Goal: Task Accomplishment & Management: Use online tool/utility

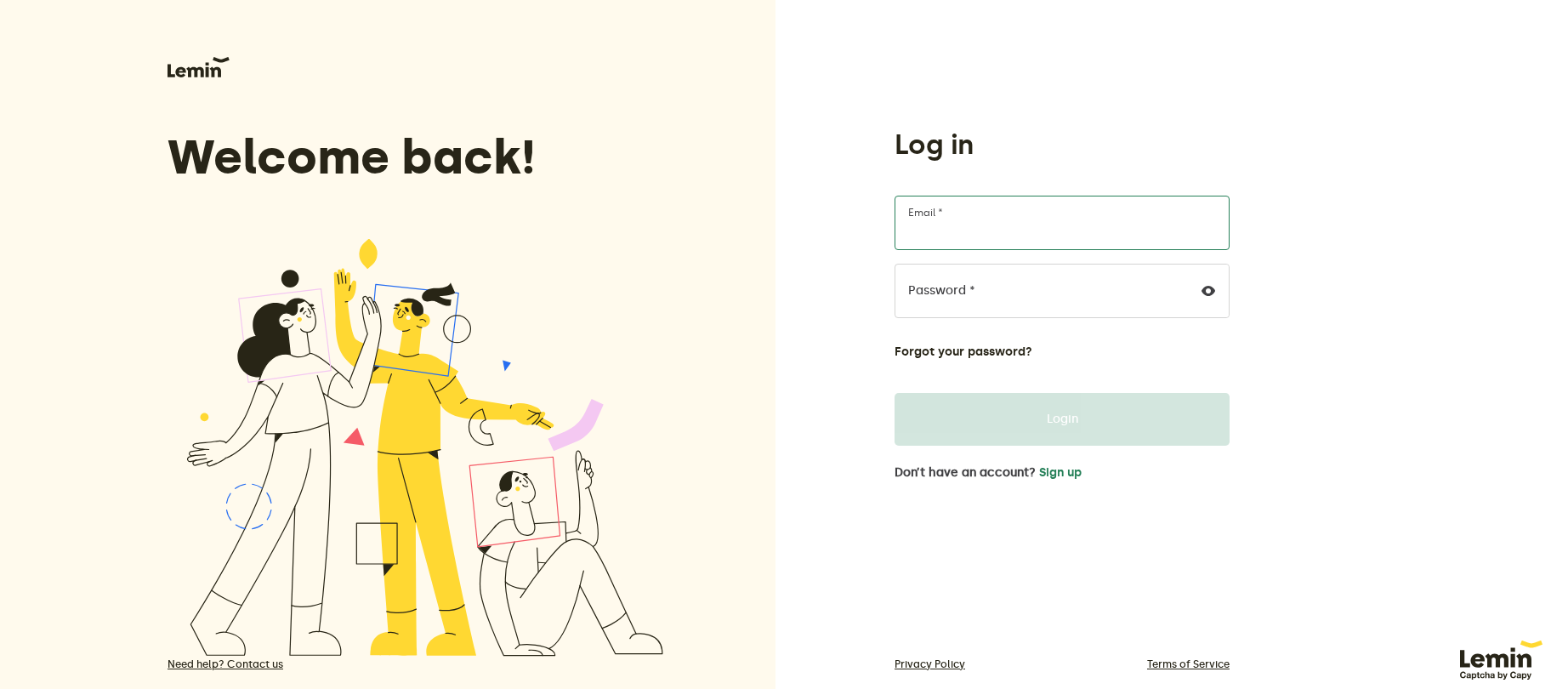
click at [1011, 213] on input "Email *" at bounding box center [1062, 223] width 335 height 54
type input "[PERSON_NAME][EMAIL_ADDRESS][DOMAIN_NAME]"
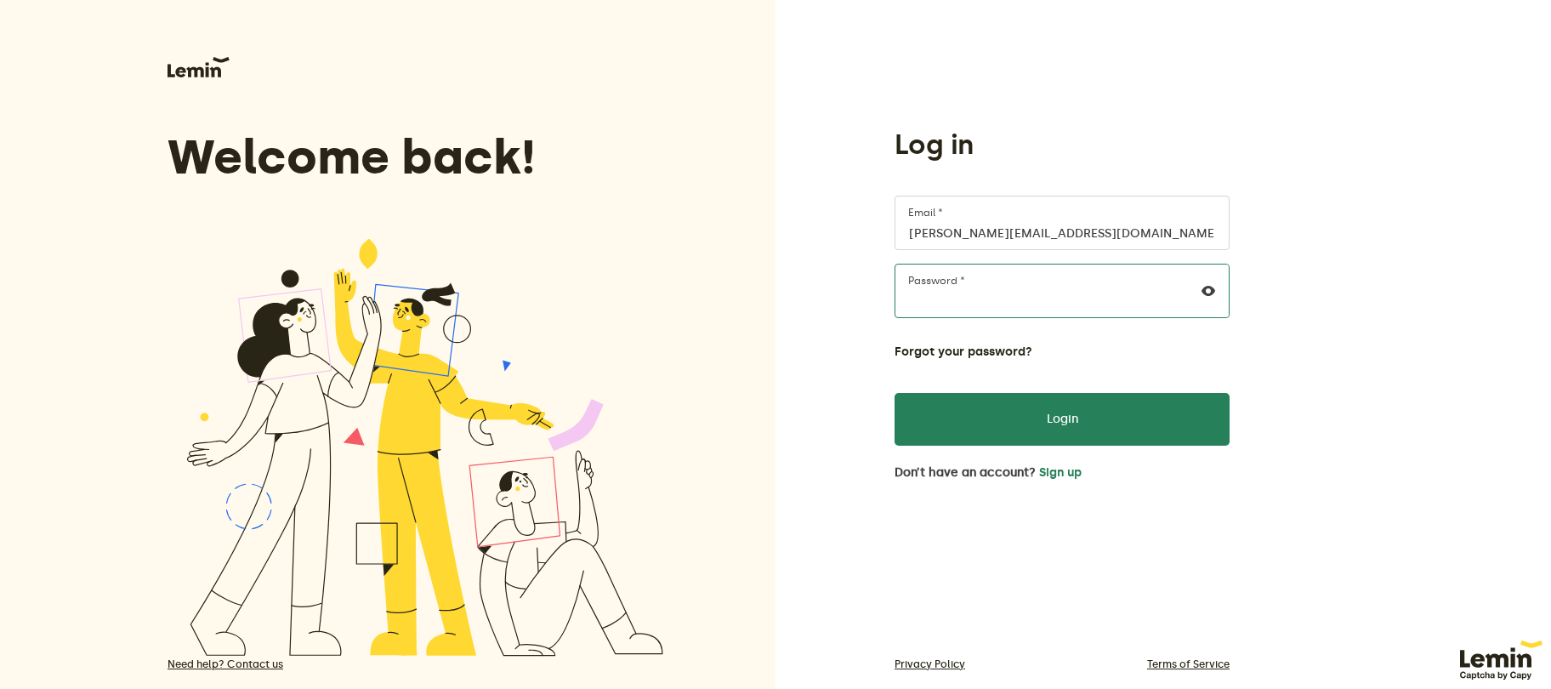
click at [895, 393] on button "Login" at bounding box center [1062, 419] width 335 height 53
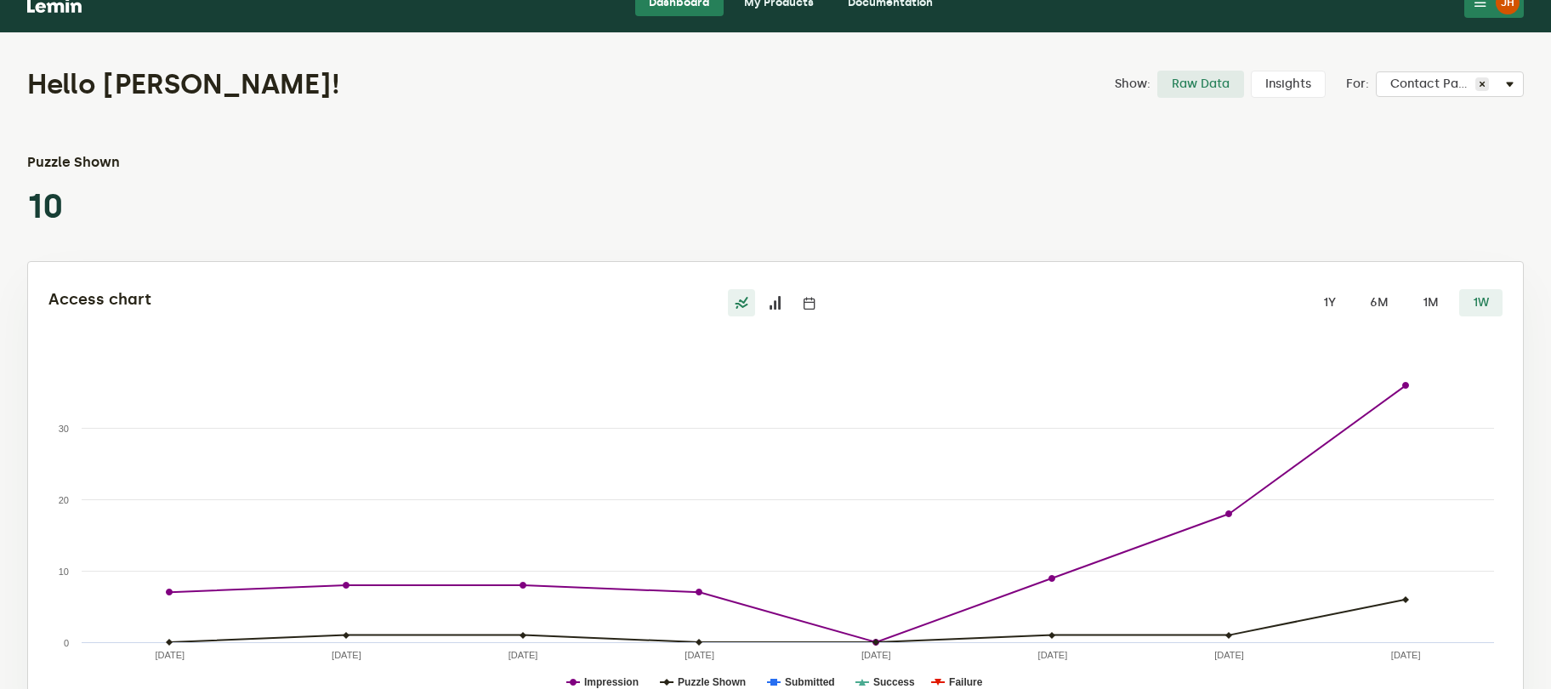
scroll to position [92, 0]
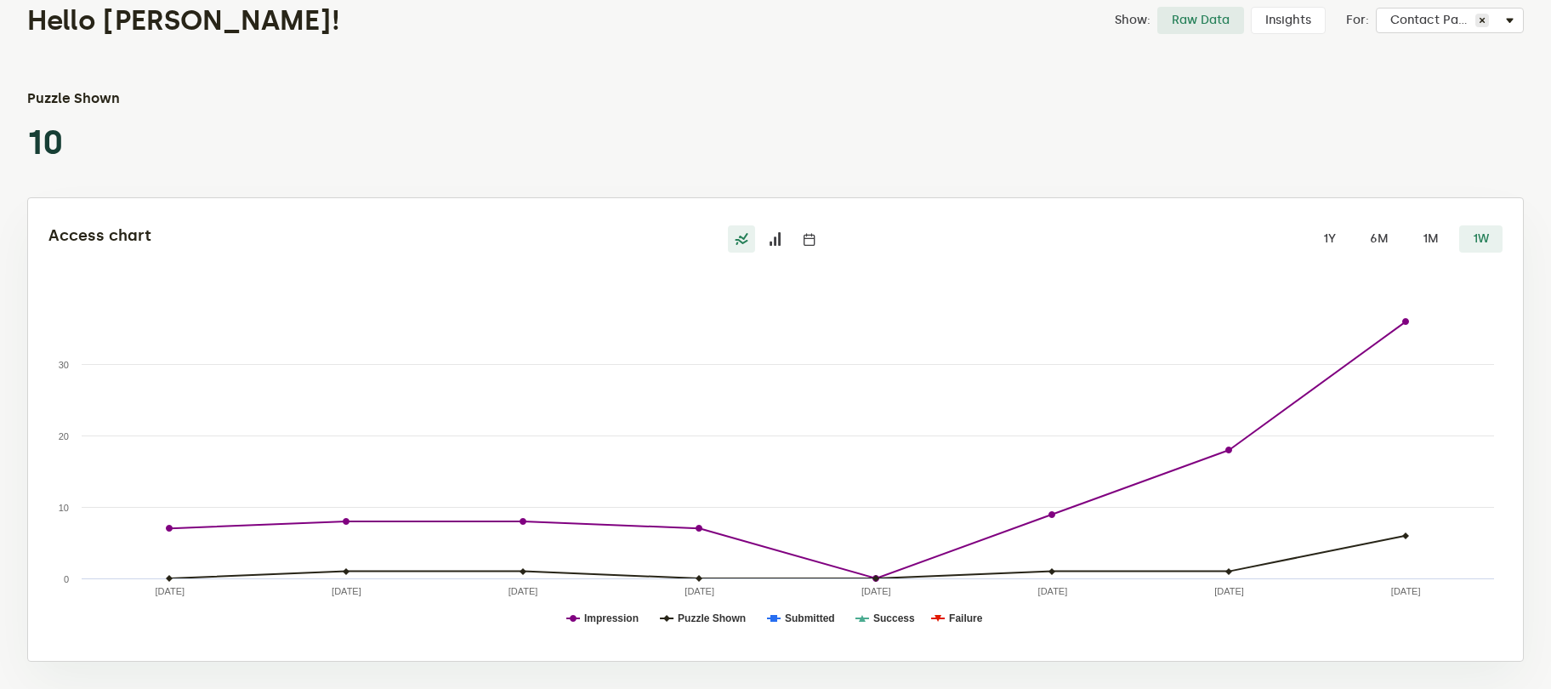
click at [1422, 233] on label "1M" at bounding box center [1430, 238] width 43 height 27
click at [1409, 225] on input "1M" at bounding box center [1409, 225] width 0 height 0
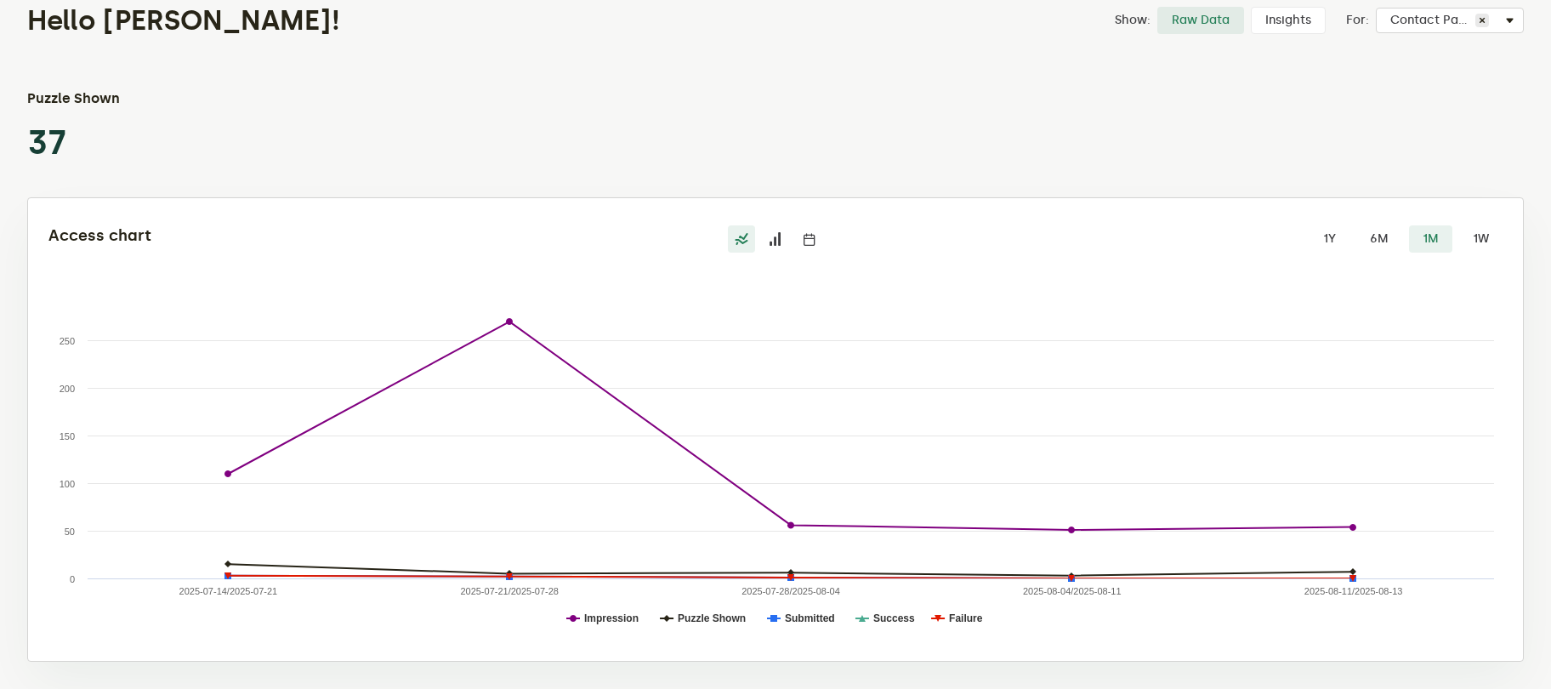
click at [1326, 242] on label "1Y" at bounding box center [1329, 238] width 41 height 27
click at [1309, 225] on input "1Y" at bounding box center [1309, 225] width 0 height 0
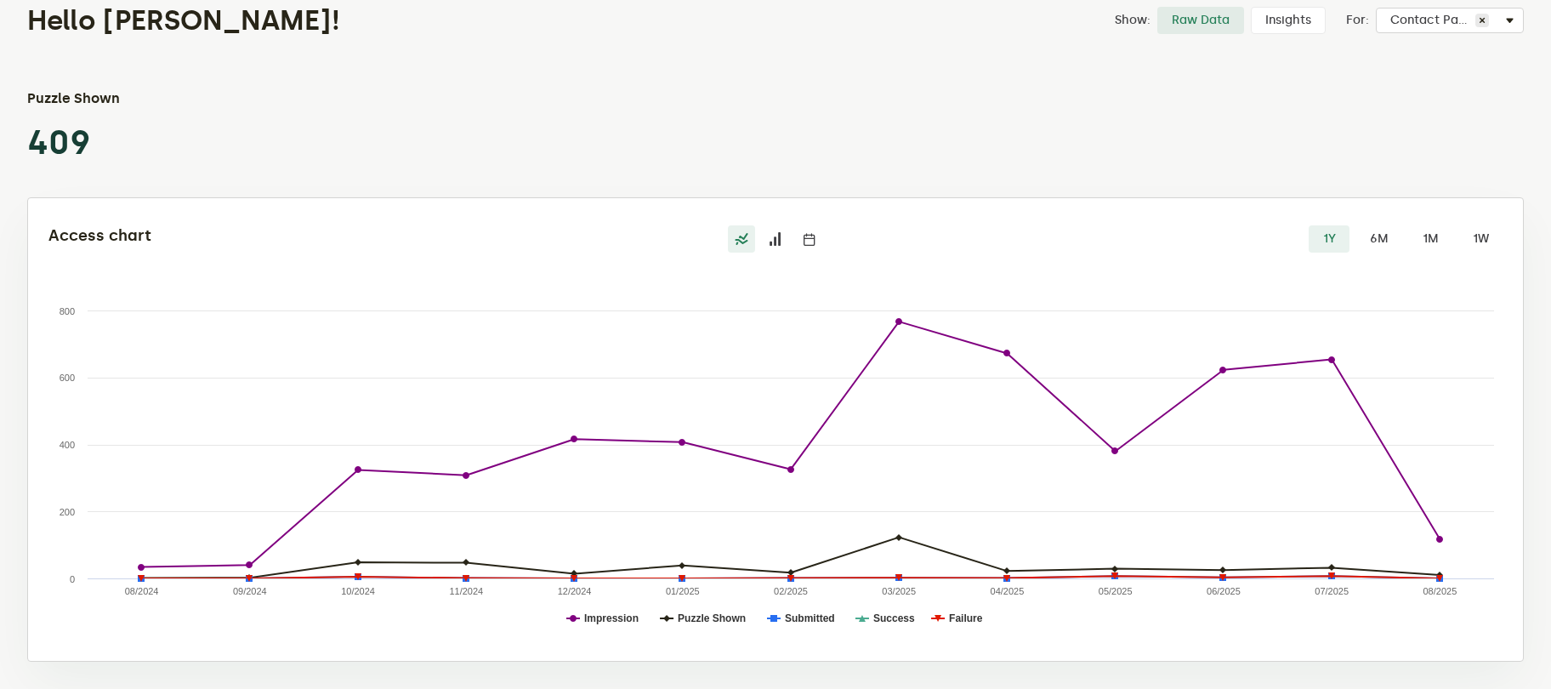
click at [1182, 19] on label "Raw Data" at bounding box center [1200, 20] width 87 height 27
click at [1157, 7] on input "Raw Data" at bounding box center [1157, 7] width 0 height 0
click at [1411, 15] on span "Contact Page" at bounding box center [1432, 21] width 85 height 14
click at [1059, 123] on div "Puzzle Shown 409" at bounding box center [775, 125] width 1497 height 75
click at [100, 26] on h1 "Hello [PERSON_NAME]!" at bounding box center [517, 20] width 981 height 34
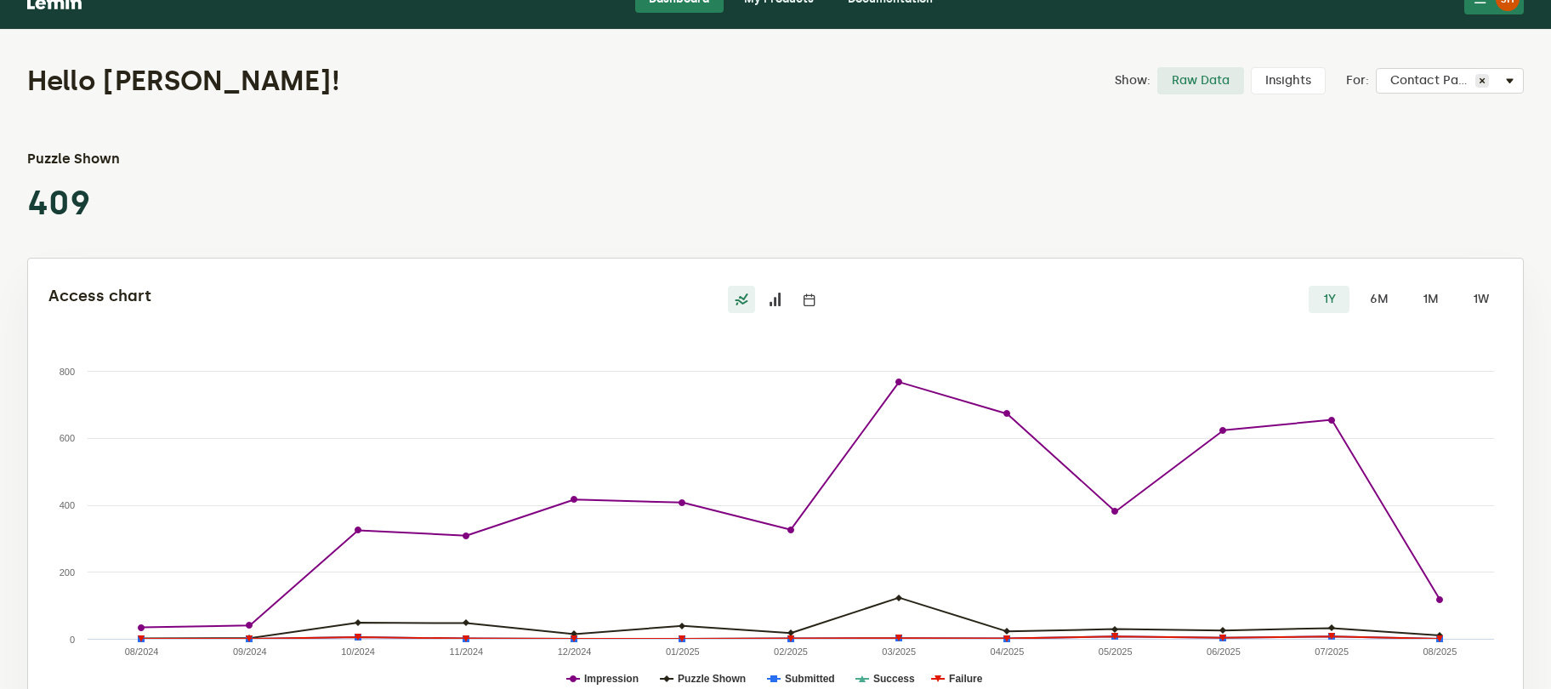
scroll to position [0, 0]
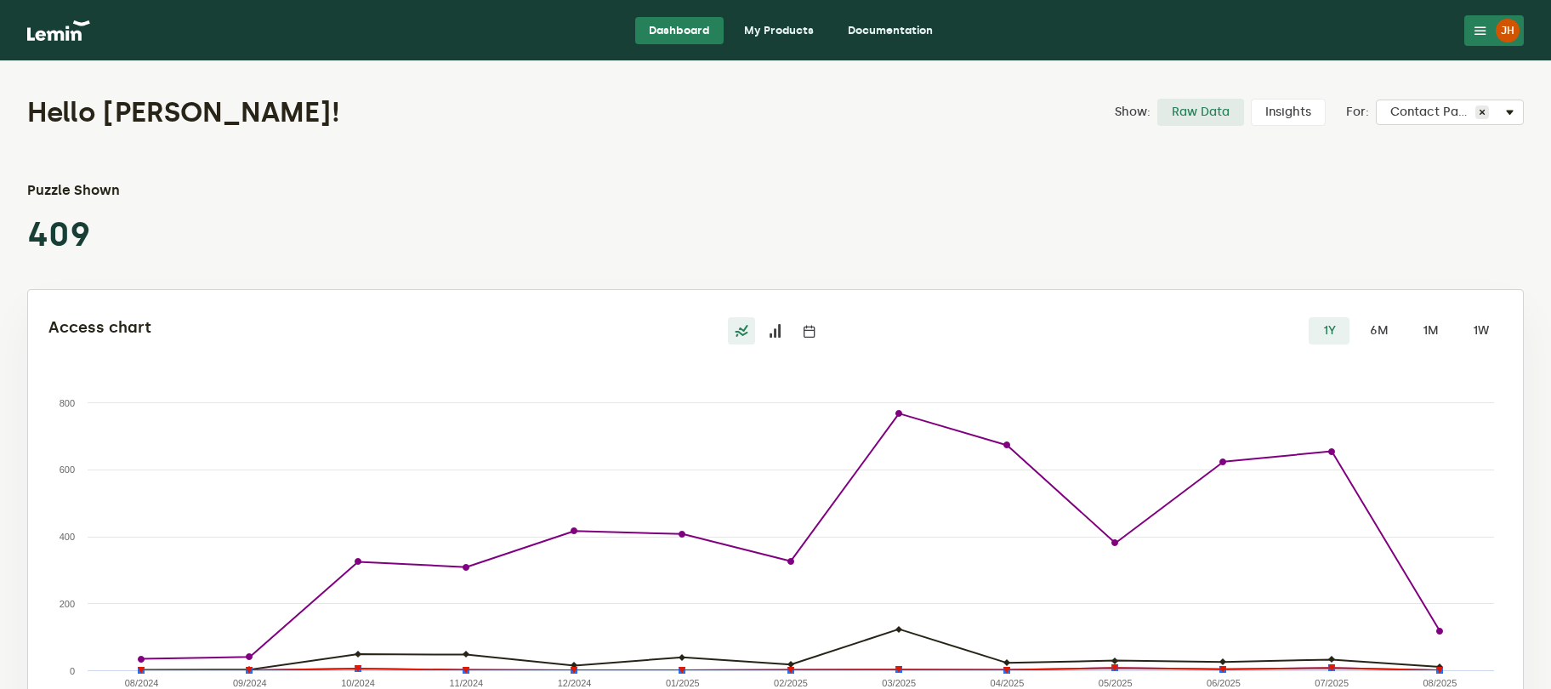
click at [749, 33] on link "My Products" at bounding box center [778, 30] width 97 height 27
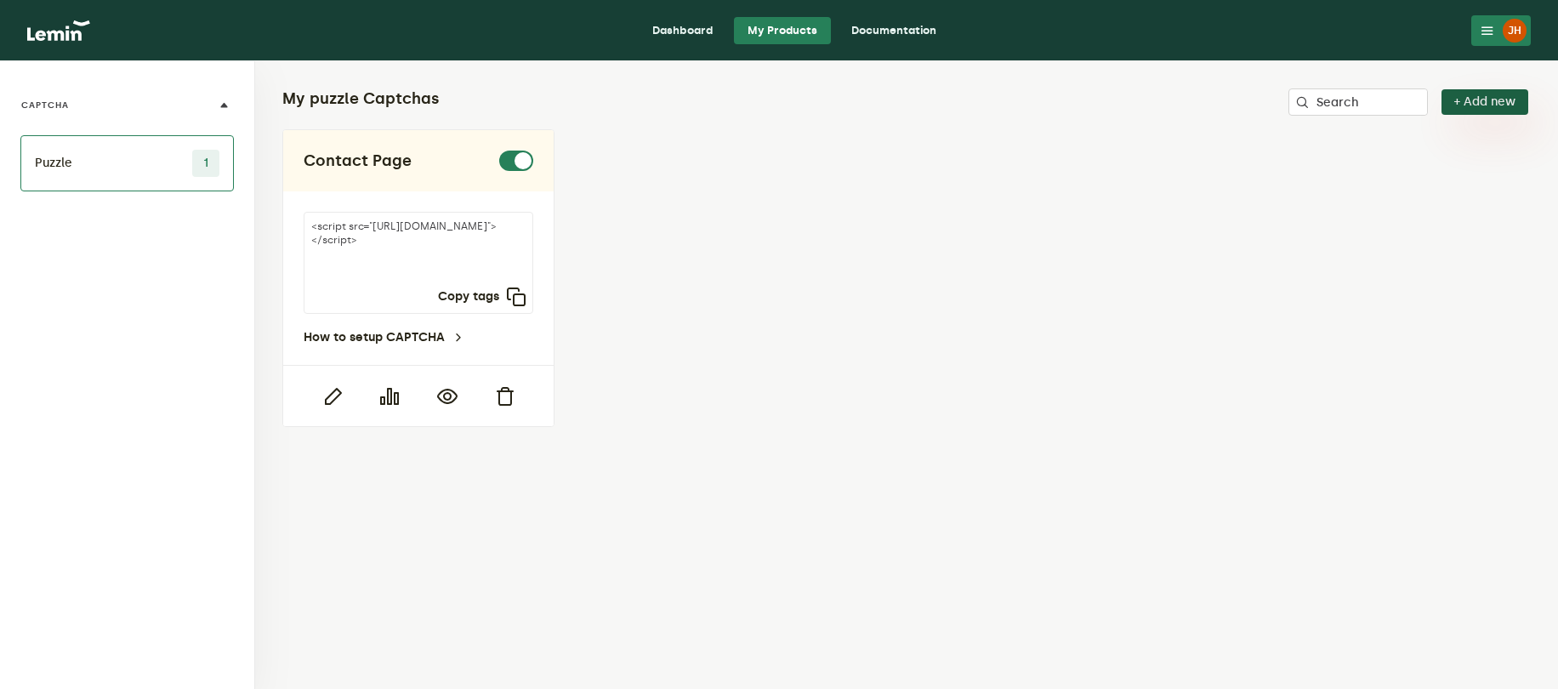
click at [1469, 101] on button "+ Add new" at bounding box center [1484, 102] width 87 height 26
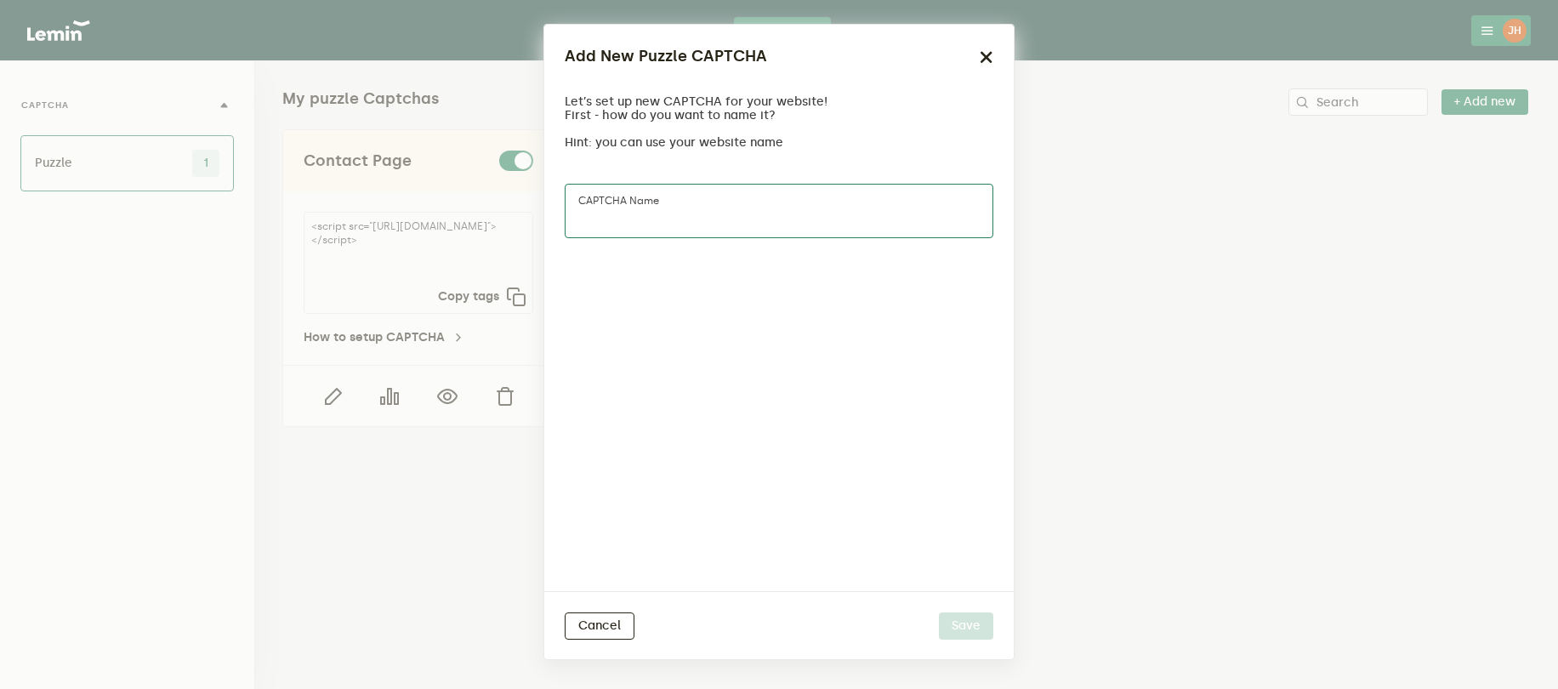
drag, startPoint x: 879, startPoint y: 202, endPoint x: 464, endPoint y: 200, distance: 415.0
click at [464, 200] on ngb-modal-window "Add New Puzzle CAPTCHA Let’s set up new CAPTCHA for your website! First - how d…" at bounding box center [779, 344] width 1558 height 689
type input "Twisted"
click at [953, 622] on button "Save" at bounding box center [966, 625] width 54 height 27
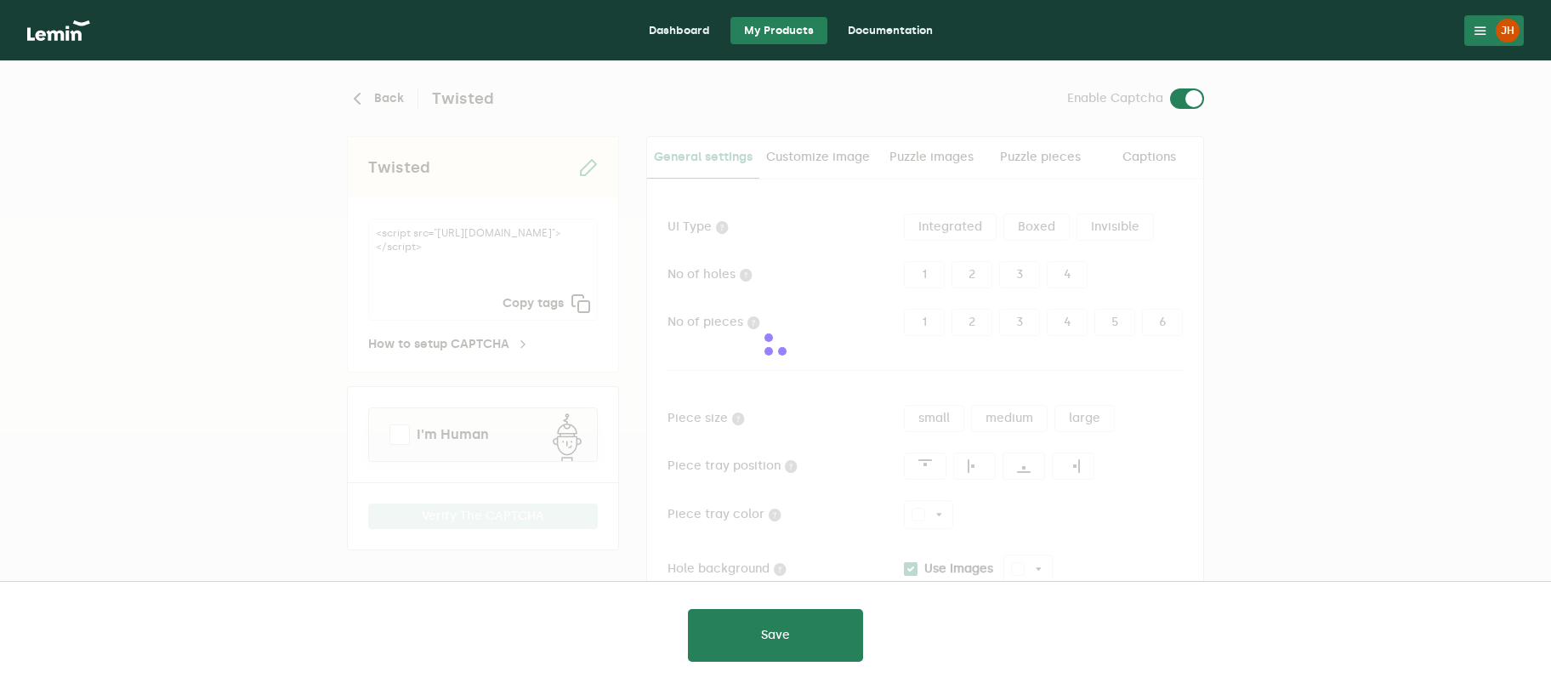
type input "white"
checkbox input "true"
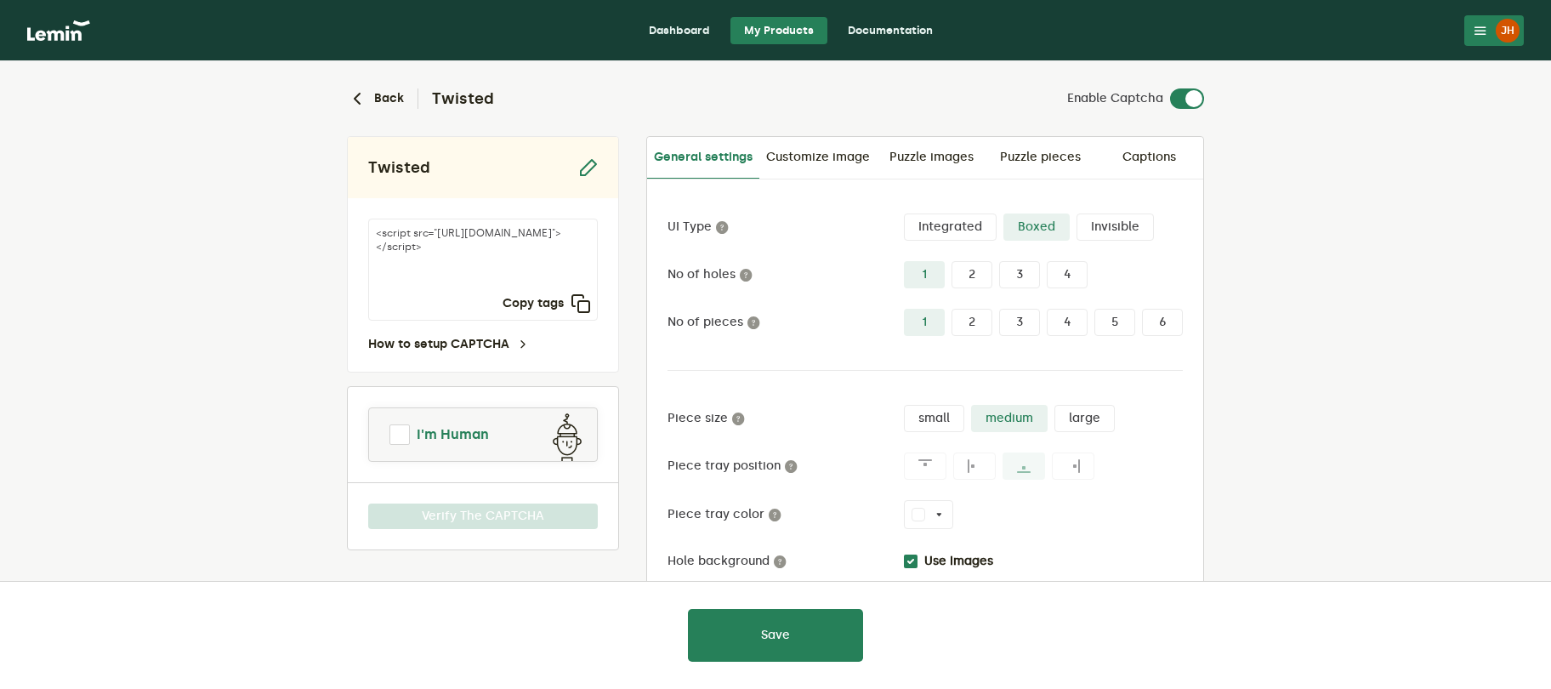
click at [469, 435] on span "I'm Human" at bounding box center [453, 434] width 72 height 20
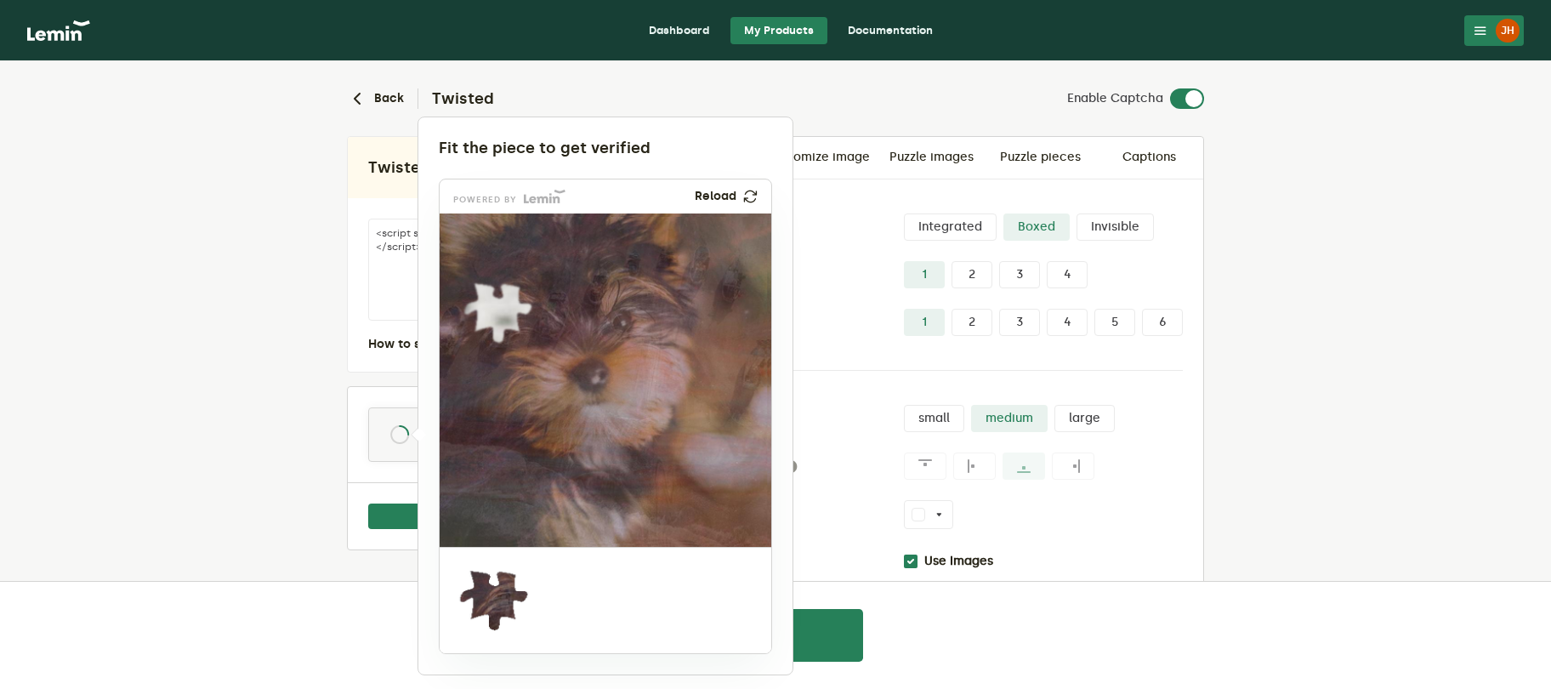
click at [247, 368] on div at bounding box center [775, 344] width 1551 height 689
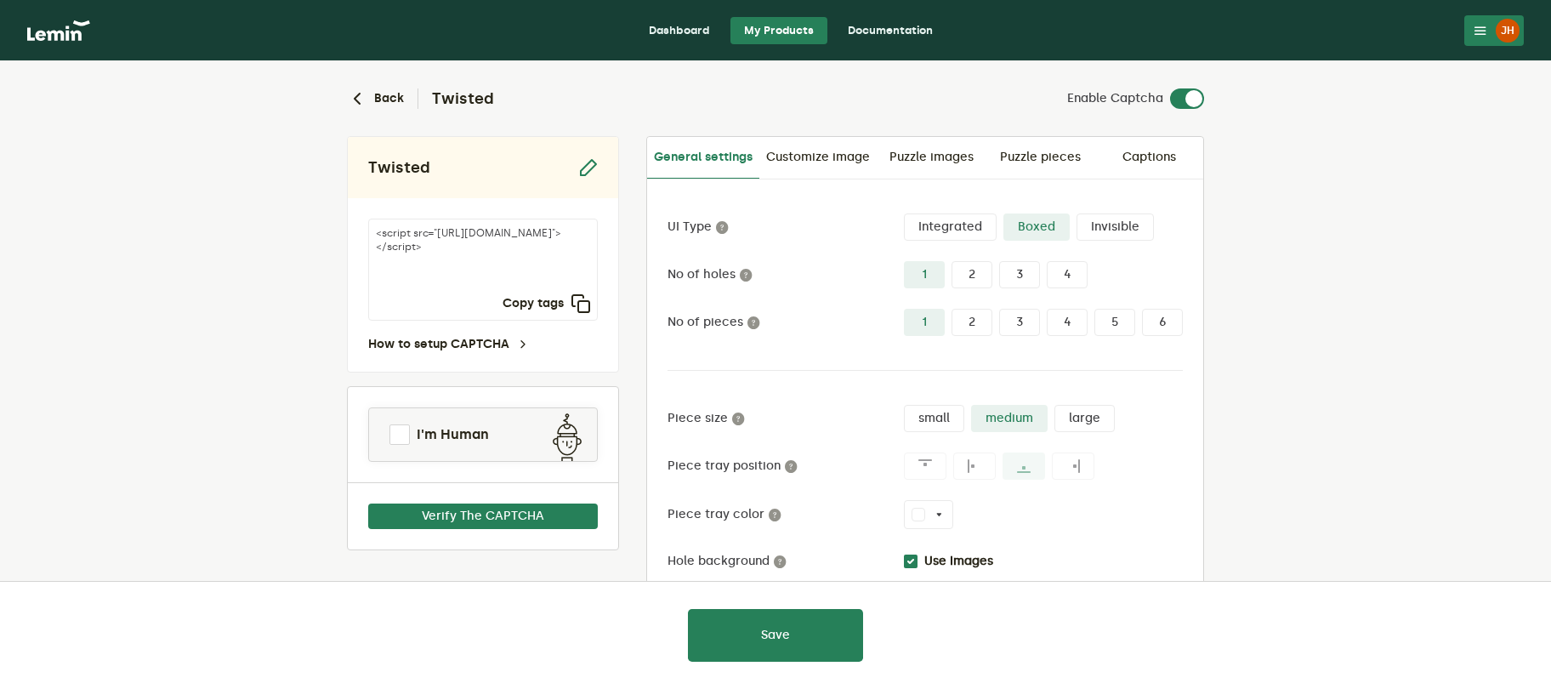
click at [581, 171] on div at bounding box center [775, 344] width 1551 height 689
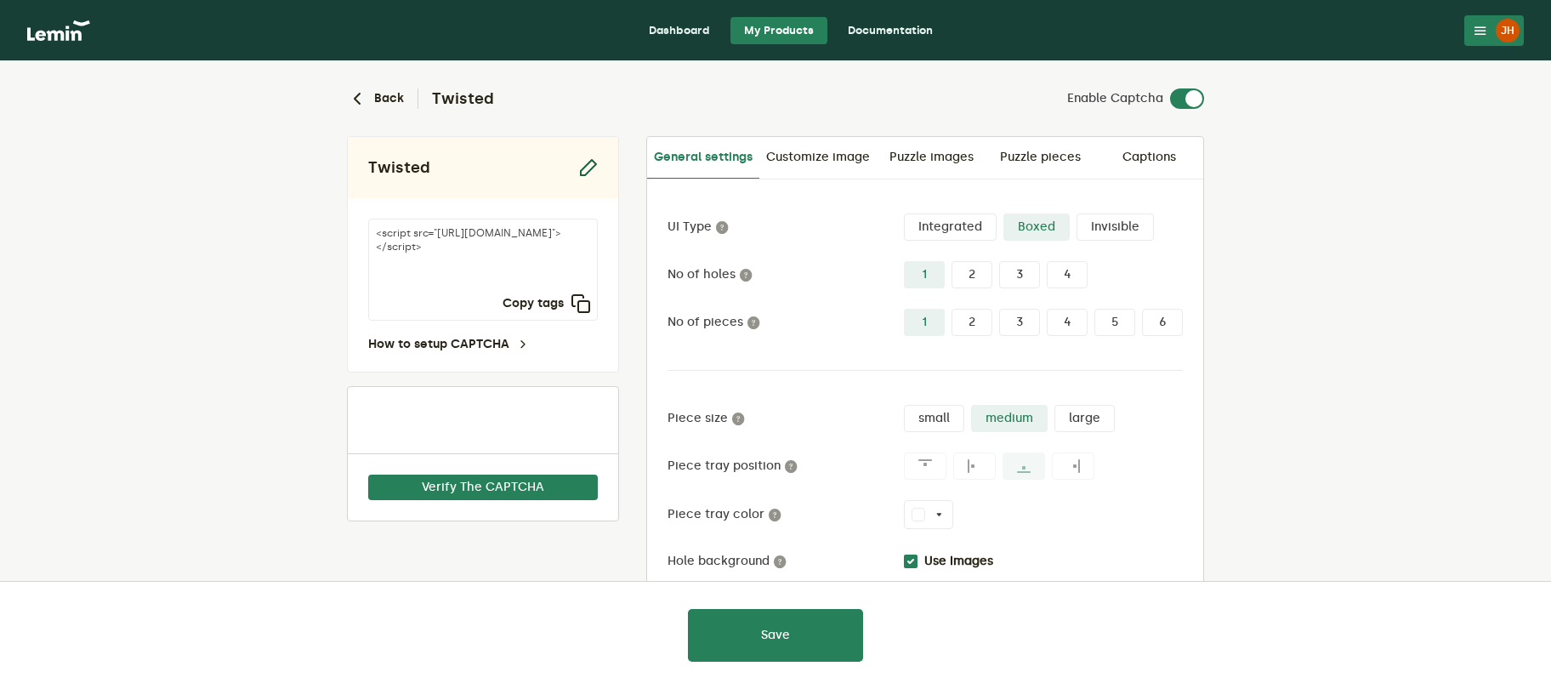
click at [584, 171] on icon "button" at bounding box center [587, 167] width 20 height 20
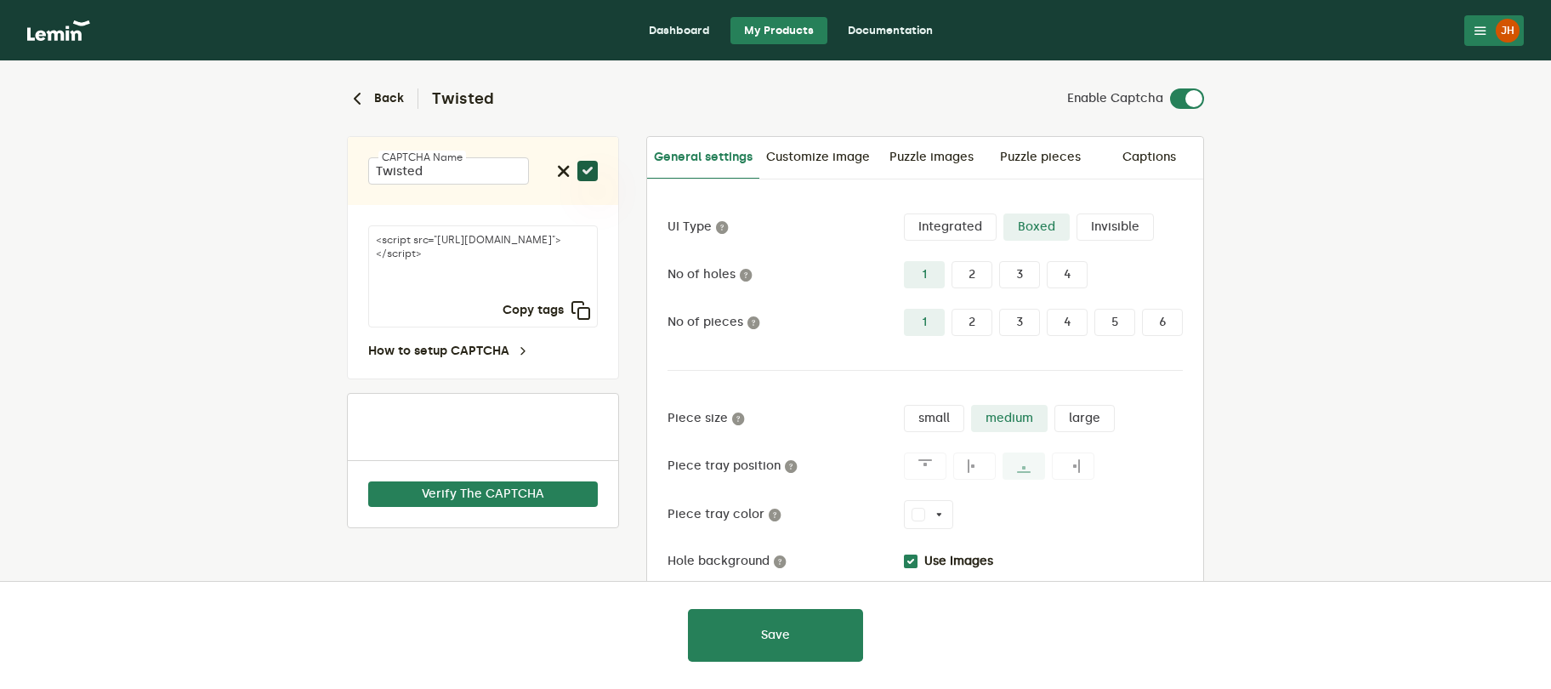
click at [585, 169] on icon "button" at bounding box center [587, 171] width 20 height 20
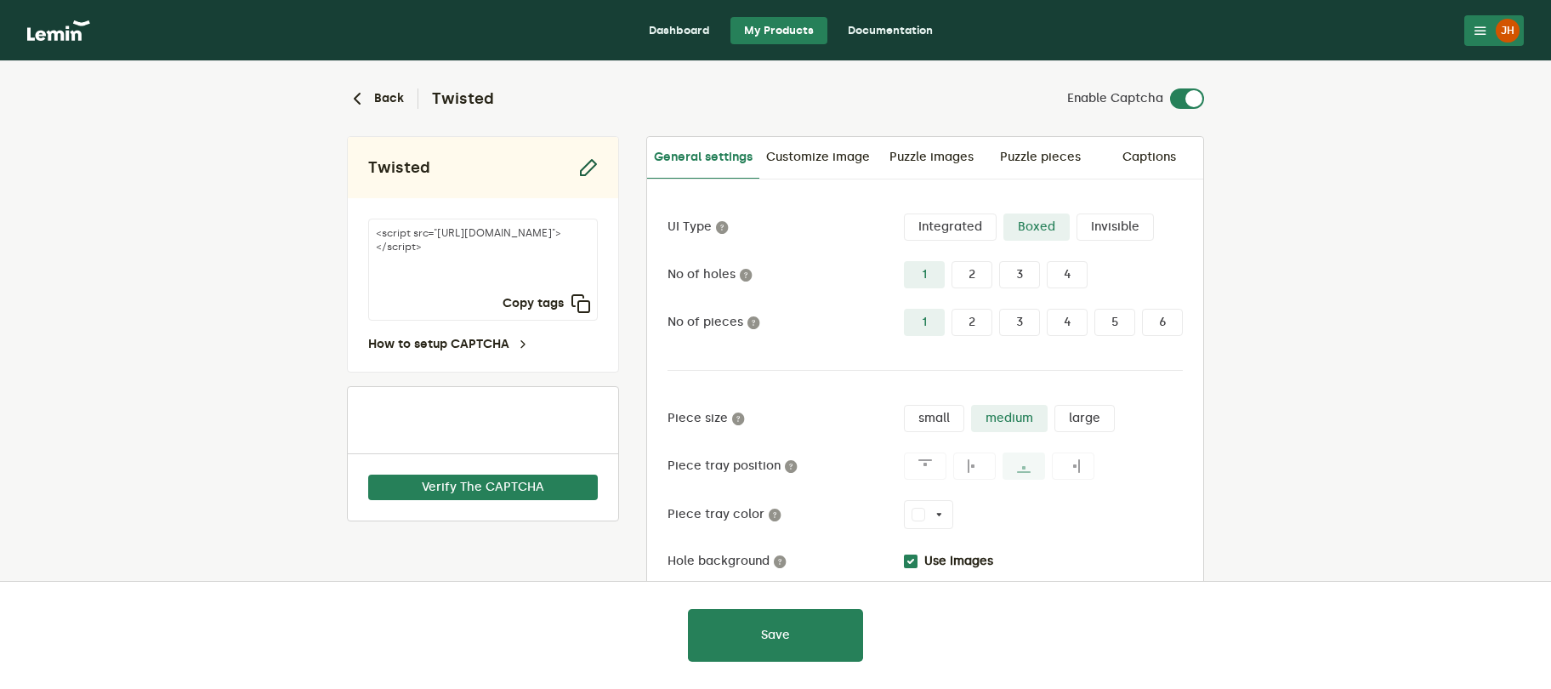
click at [585, 169] on icon "button" at bounding box center [587, 167] width 20 height 20
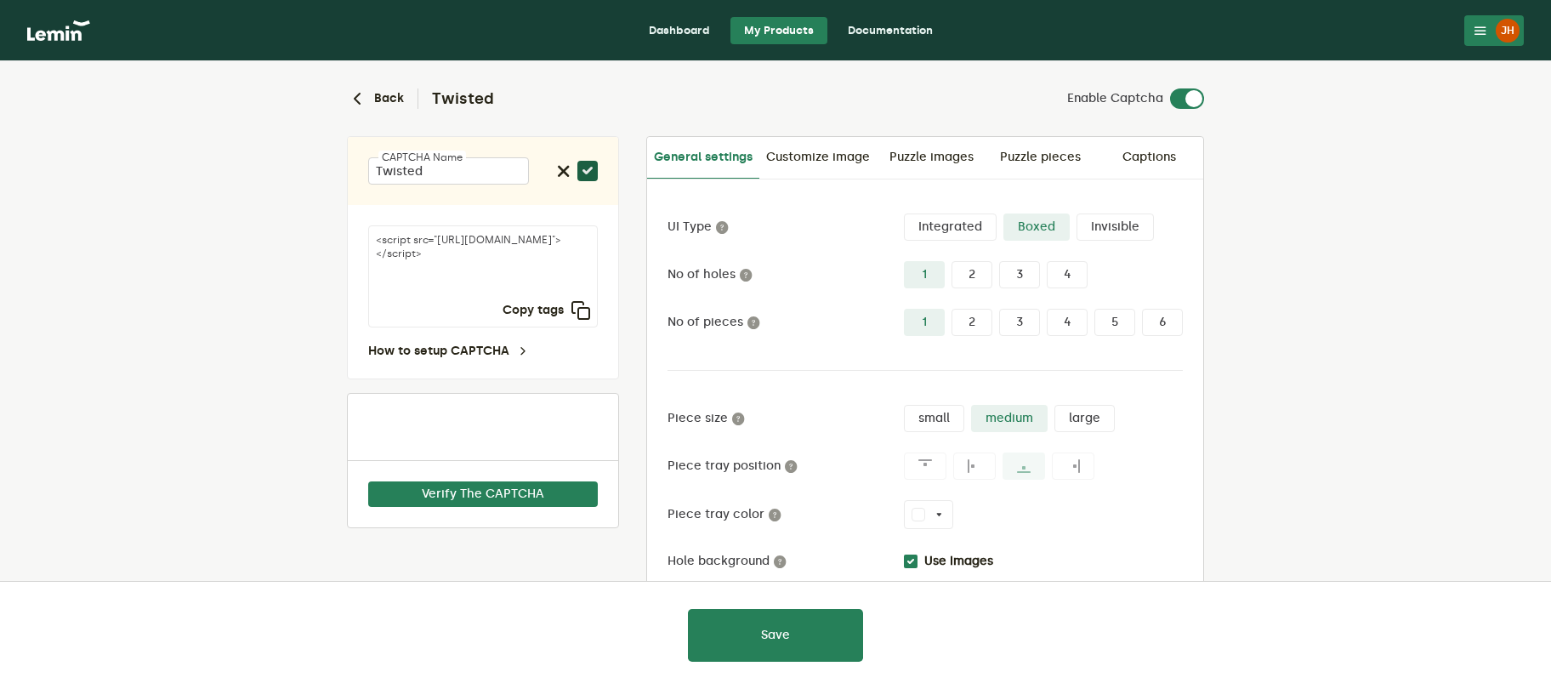
click at [585, 169] on icon "button" at bounding box center [587, 171] width 20 height 20
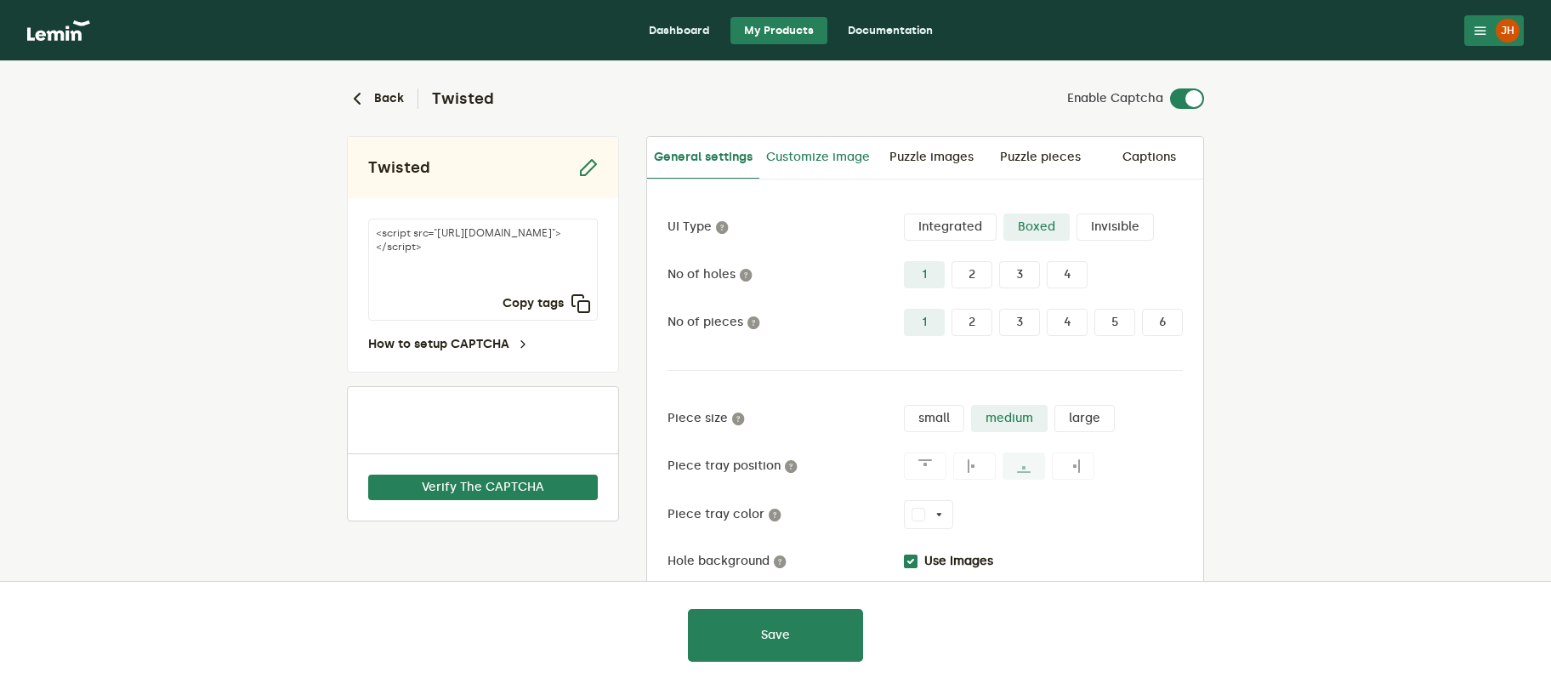
click at [804, 165] on link "Customize image" at bounding box center [817, 157] width 117 height 41
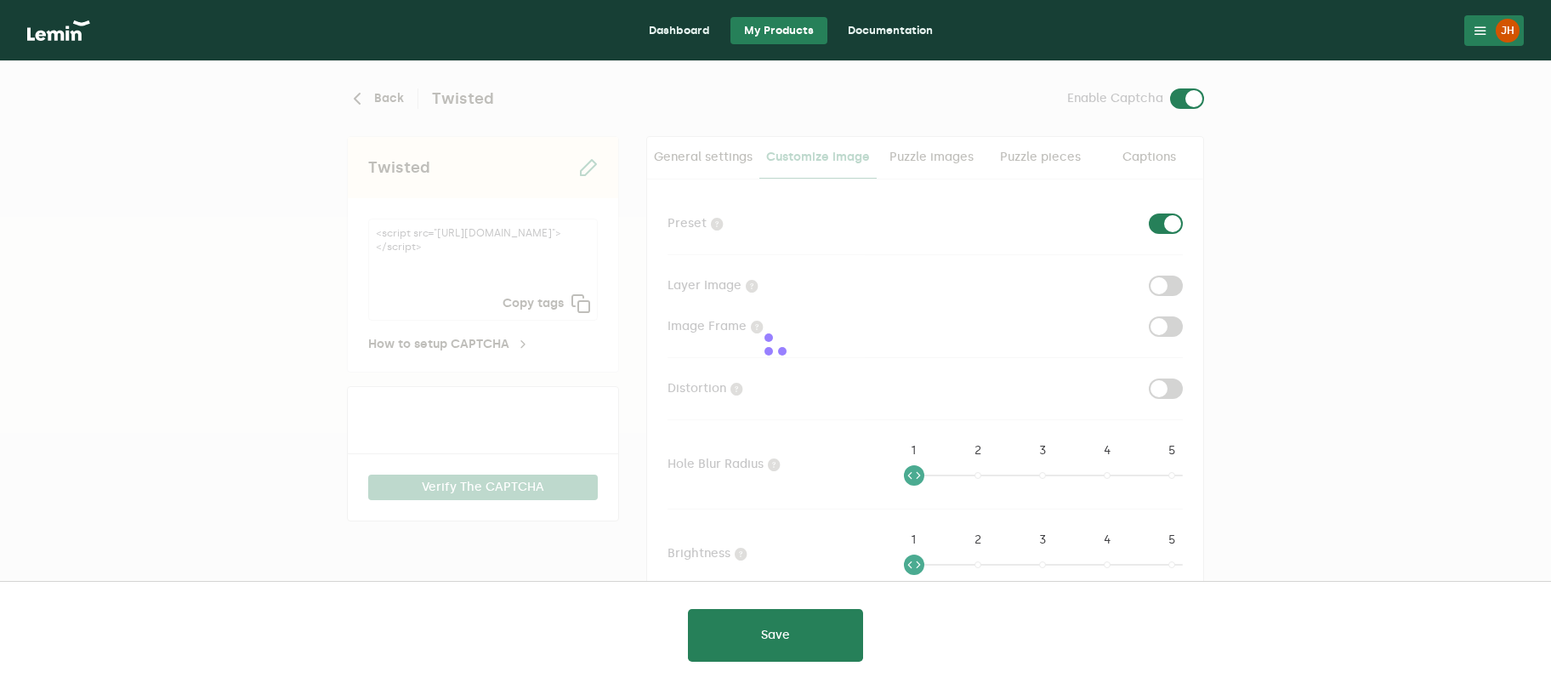
checkbox input "true"
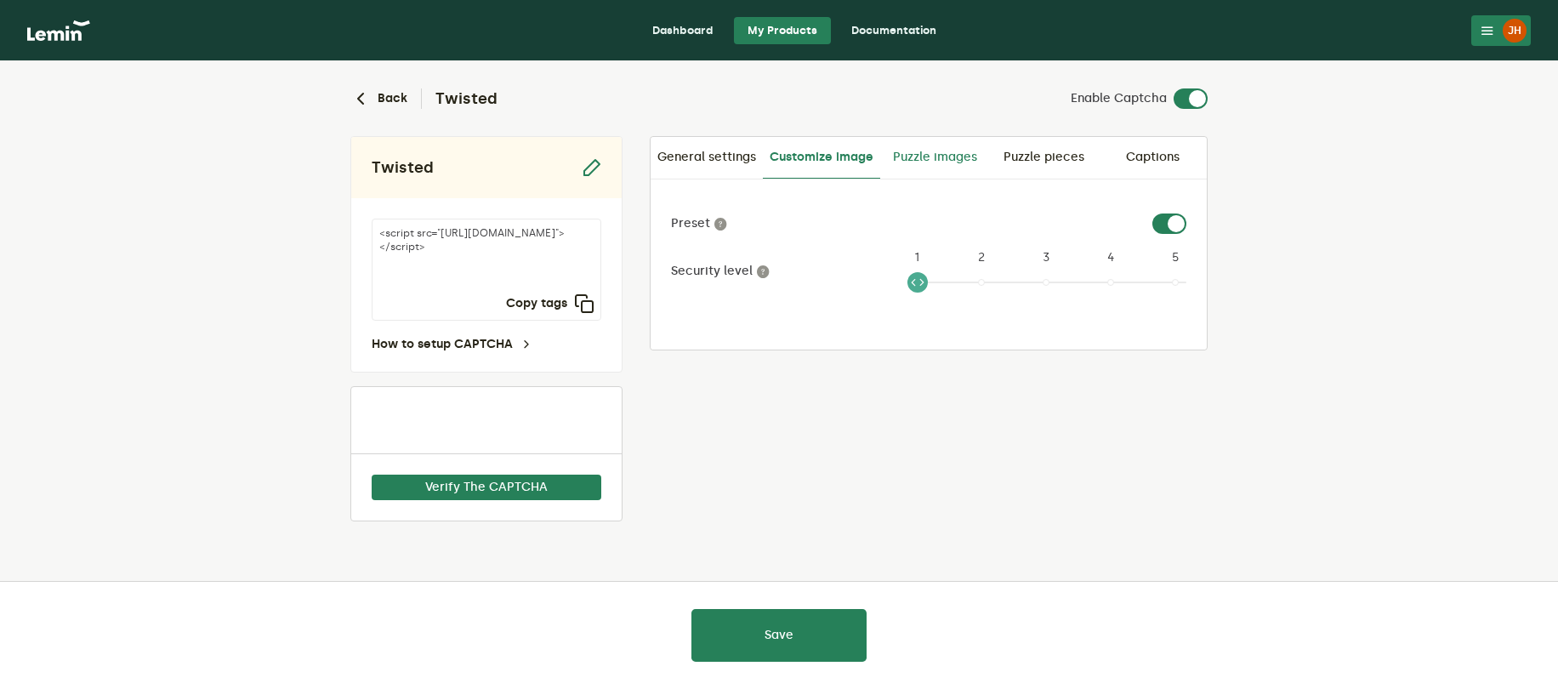
click at [918, 163] on link "Puzzle images" at bounding box center [934, 157] width 109 height 41
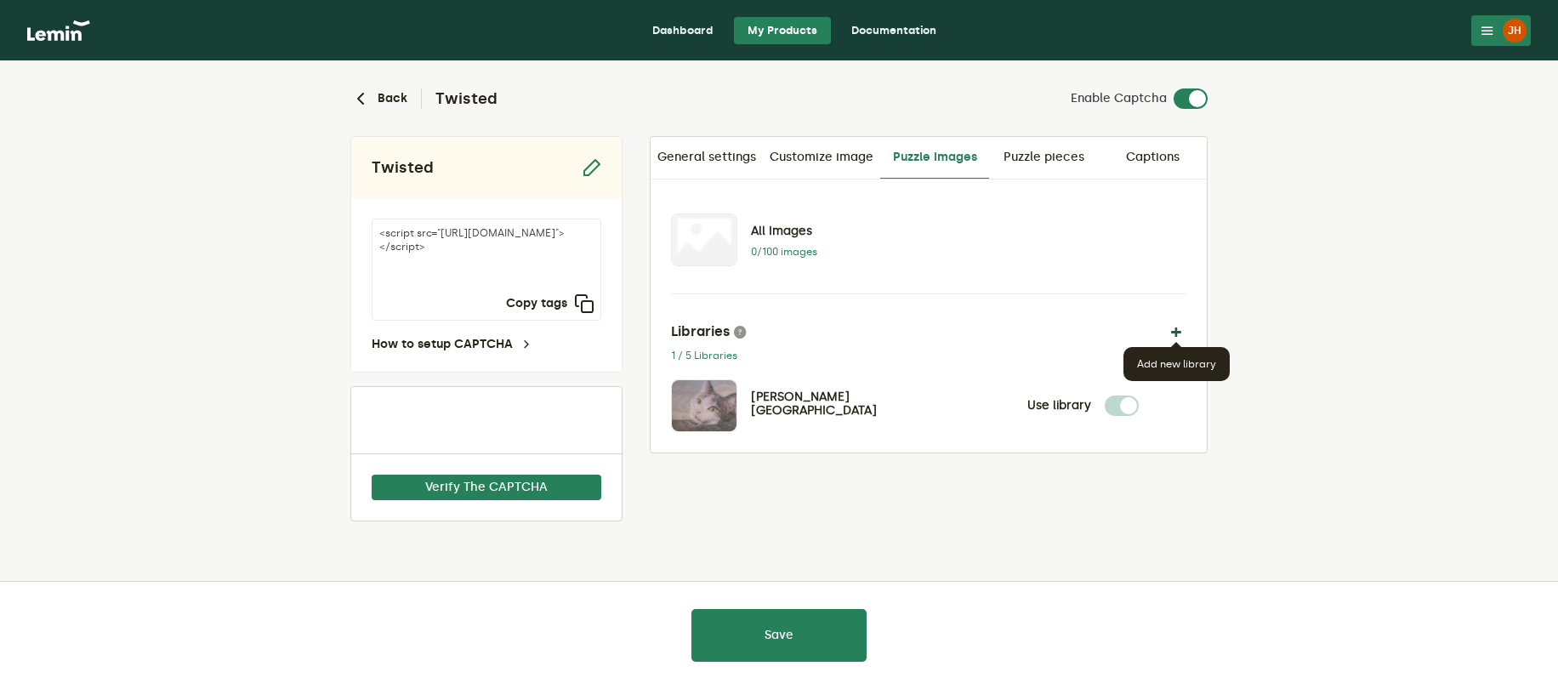
click at [1180, 333] on button "button" at bounding box center [1176, 331] width 20 height 20
click at [1035, 168] on link "Puzzle pieces" at bounding box center [1043, 157] width 109 height 41
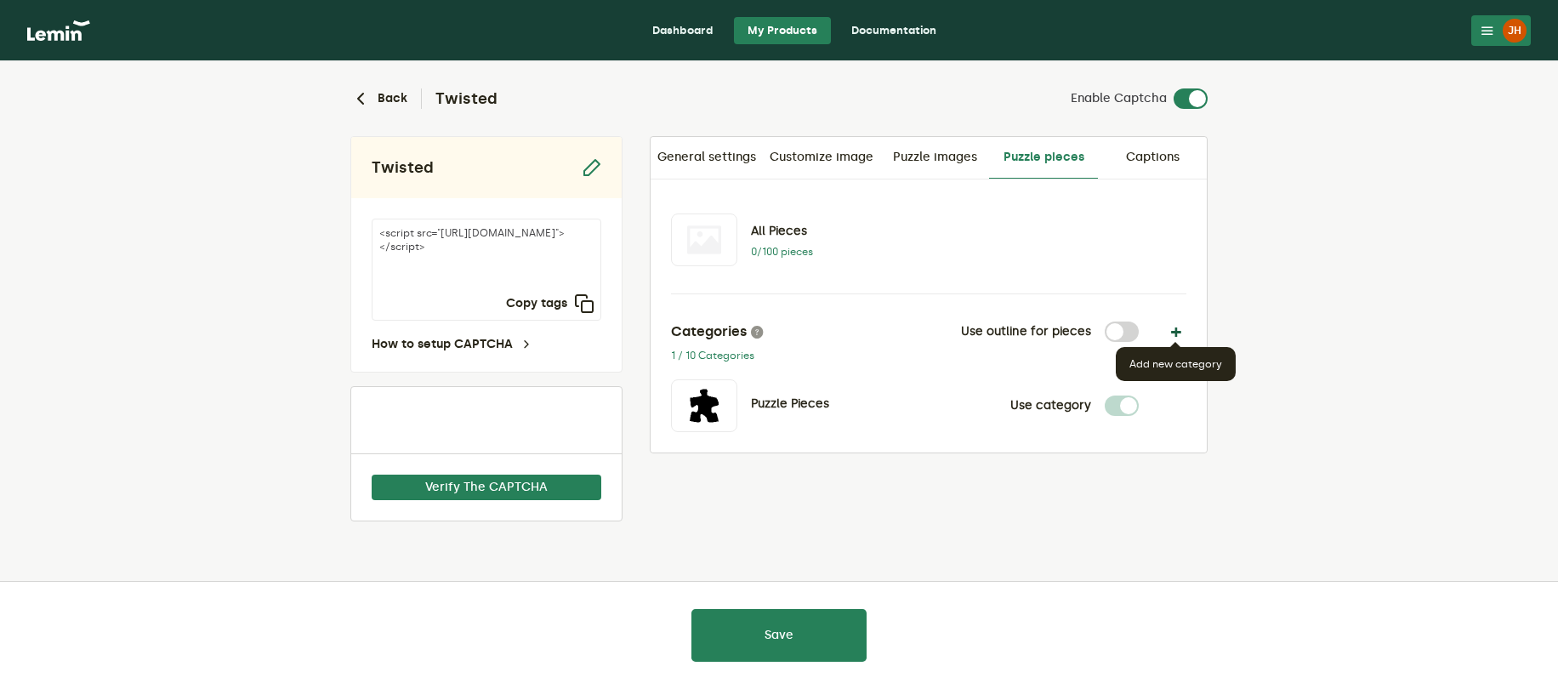
click at [1174, 334] on button "button" at bounding box center [1176, 331] width 20 height 20
click at [1151, 170] on link "Captions" at bounding box center [1152, 157] width 109 height 41
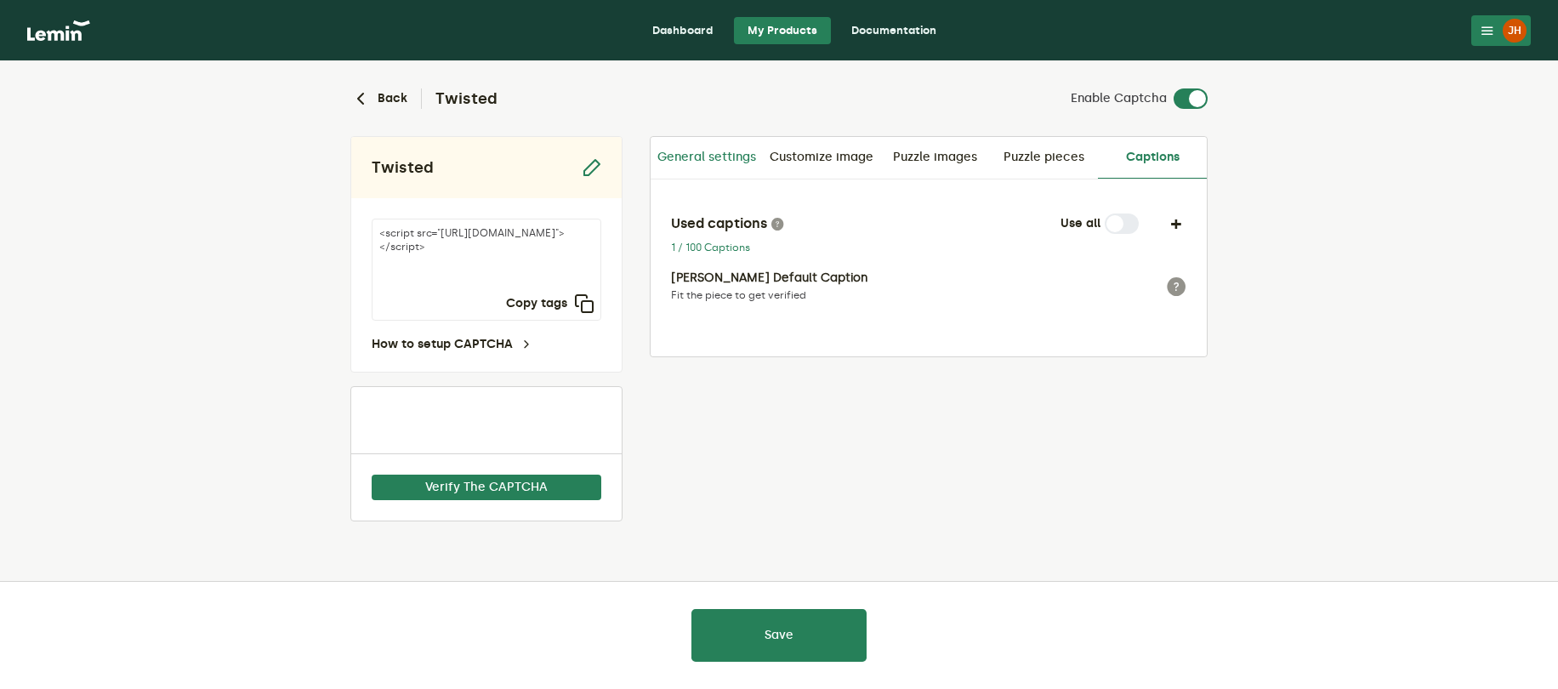
click at [707, 162] on link "General settings" at bounding box center [707, 157] width 112 height 41
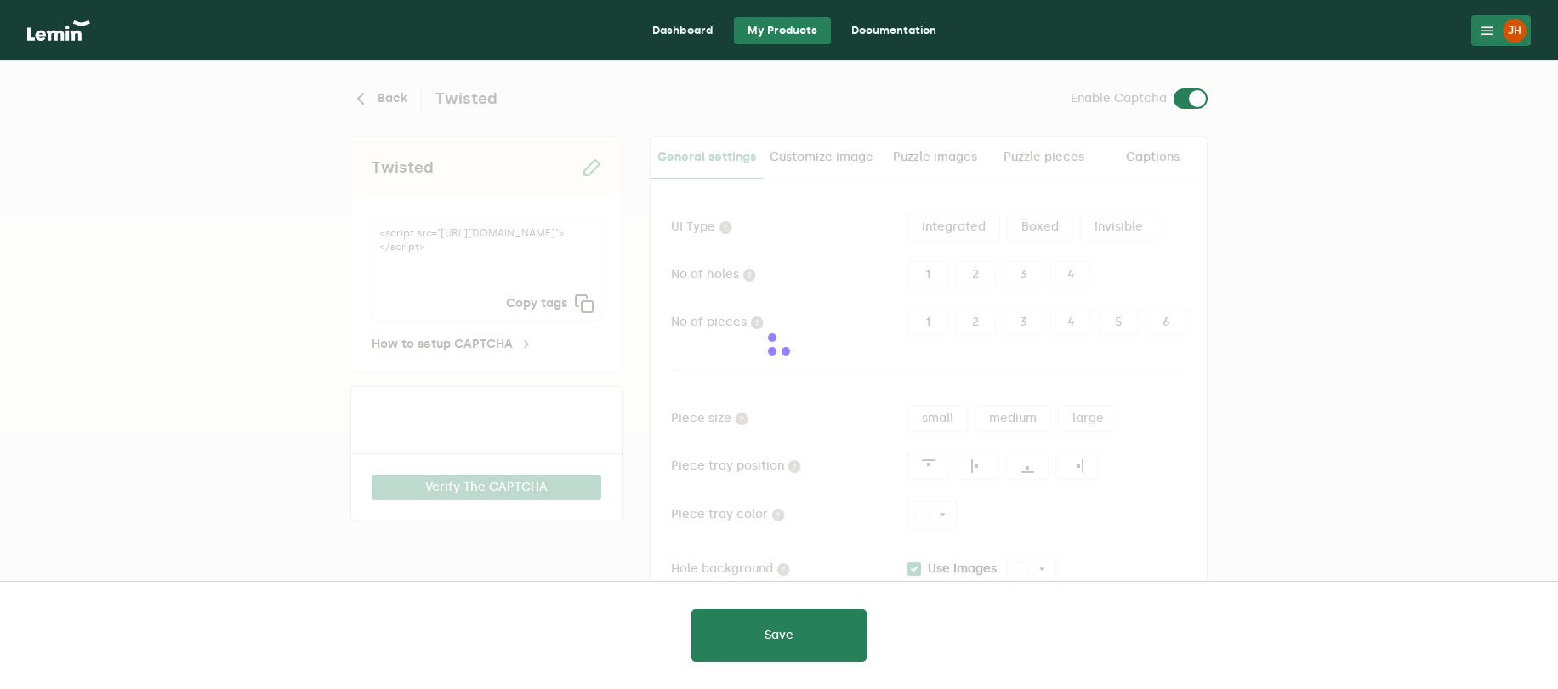
type input "white"
checkbox input "true"
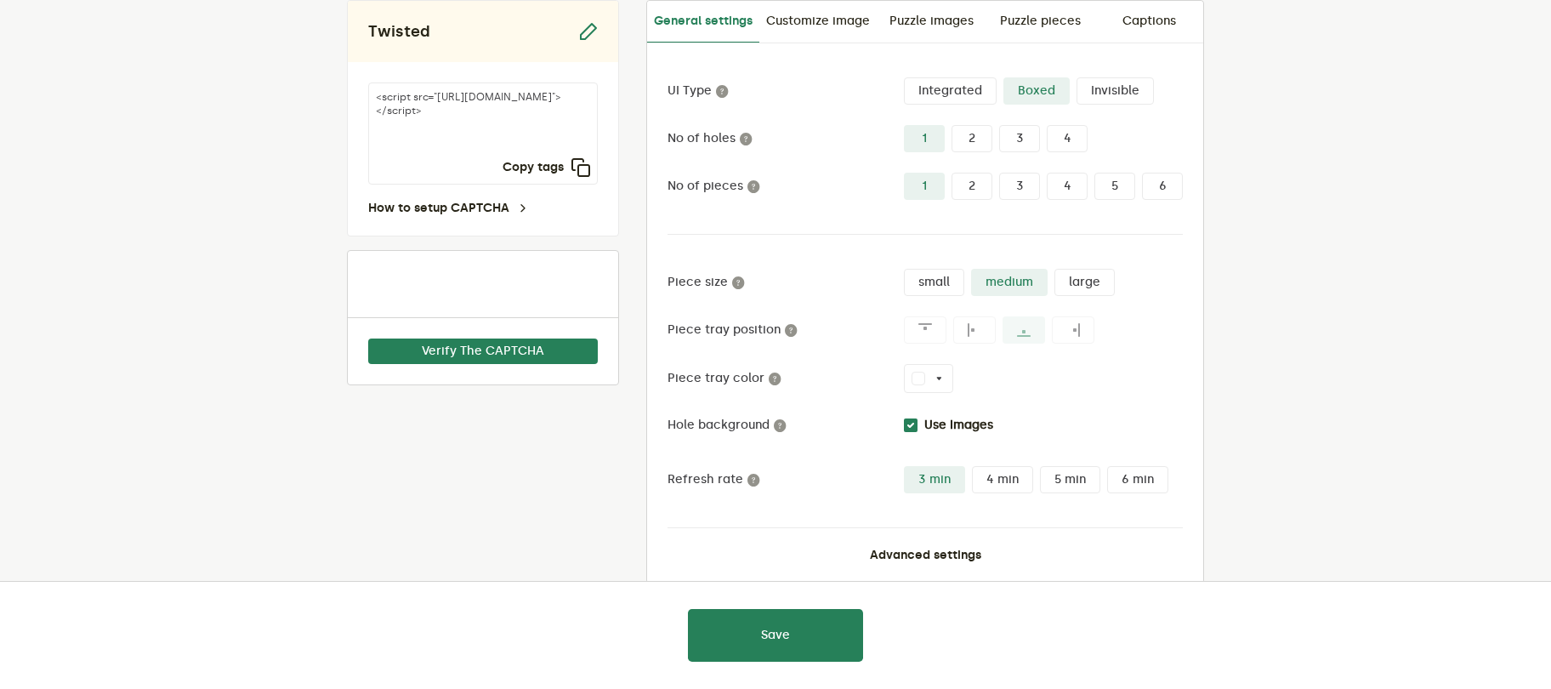
scroll to position [167, 0]
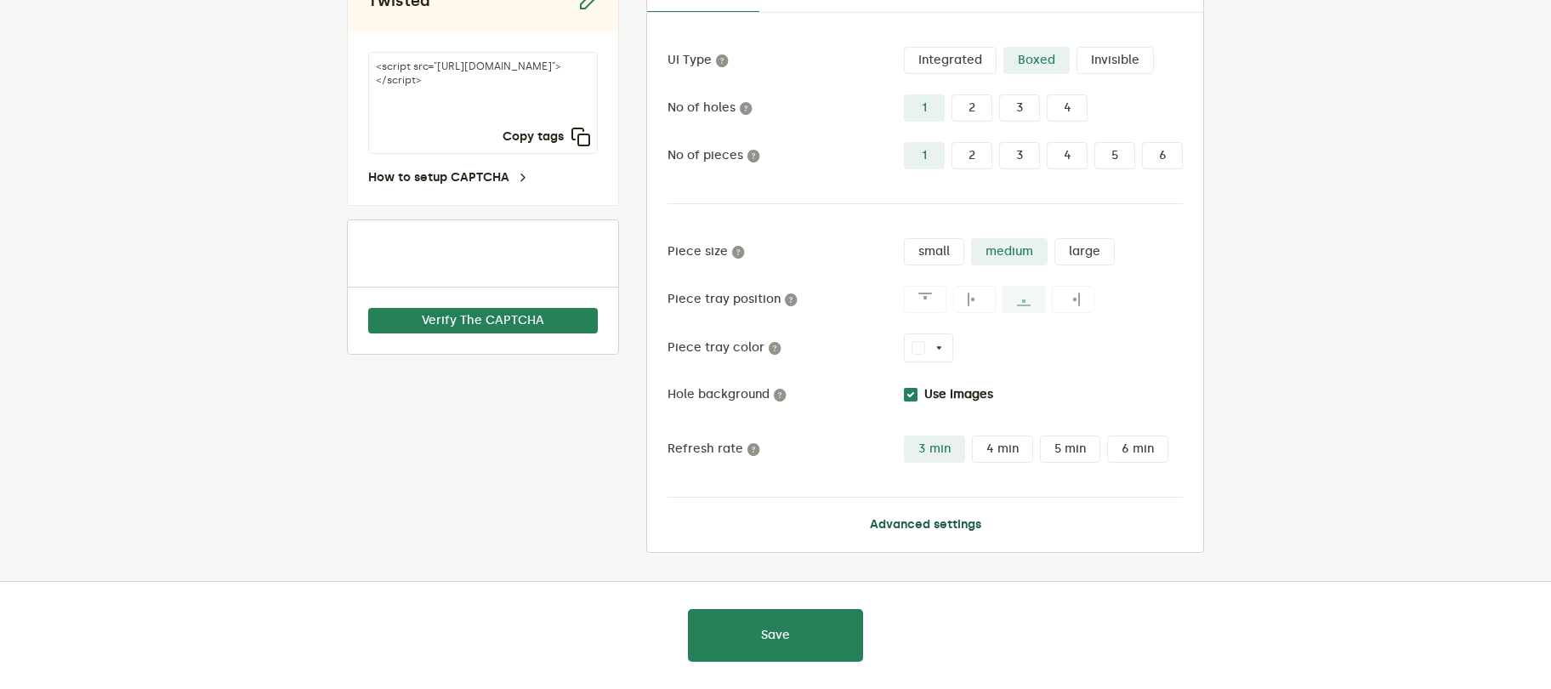
click at [955, 527] on button "Advanced settings" at bounding box center [925, 525] width 111 height 14
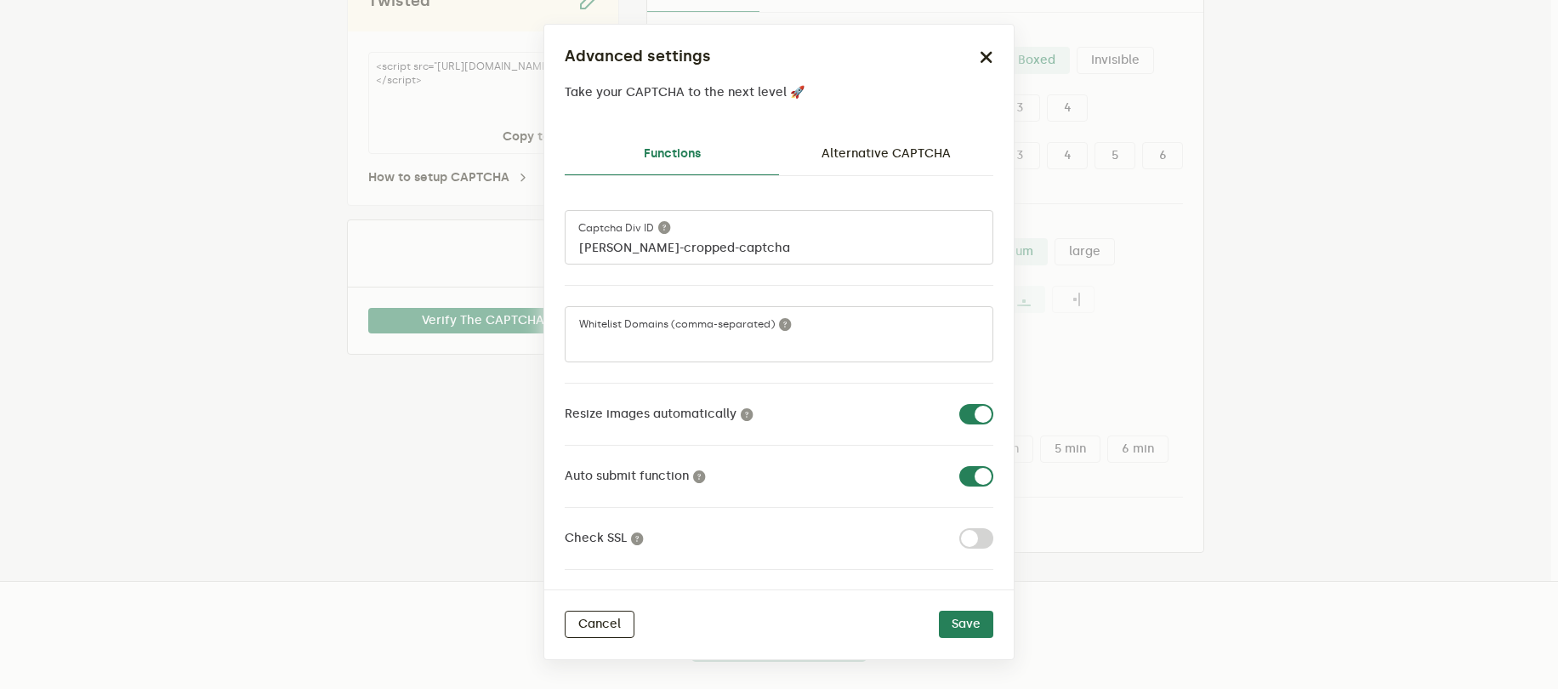
click at [846, 131] on div "Functions Alternative CAPTCHA [PERSON_NAME]-cropped-captcha Captcha div ID Whit…" at bounding box center [778, 354] width 469 height 469
click at [856, 147] on link "Alternative CAPTCHA" at bounding box center [886, 154] width 214 height 41
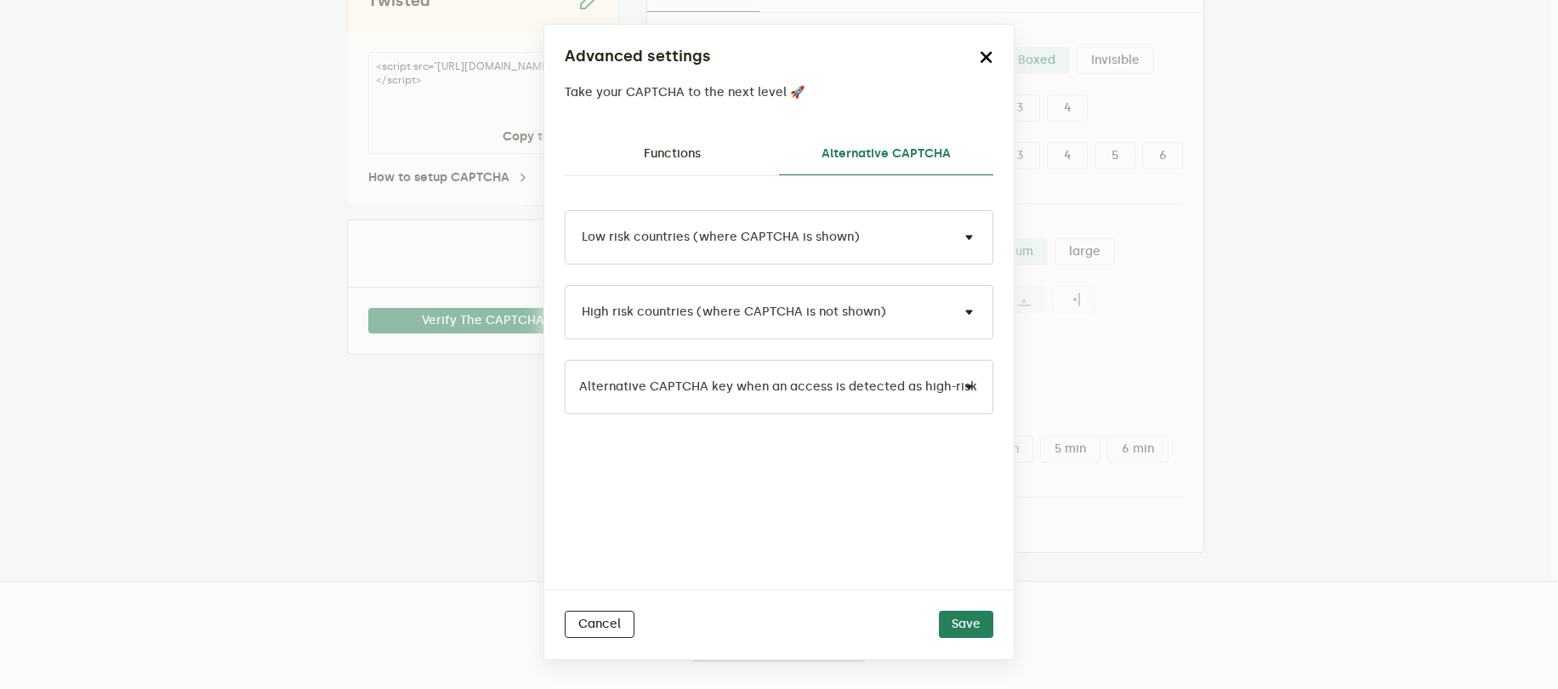
click at [986, 56] on icon "button" at bounding box center [987, 57] width 14 height 14
